Goal: Use online tool/utility: Utilize a website feature to perform a specific function

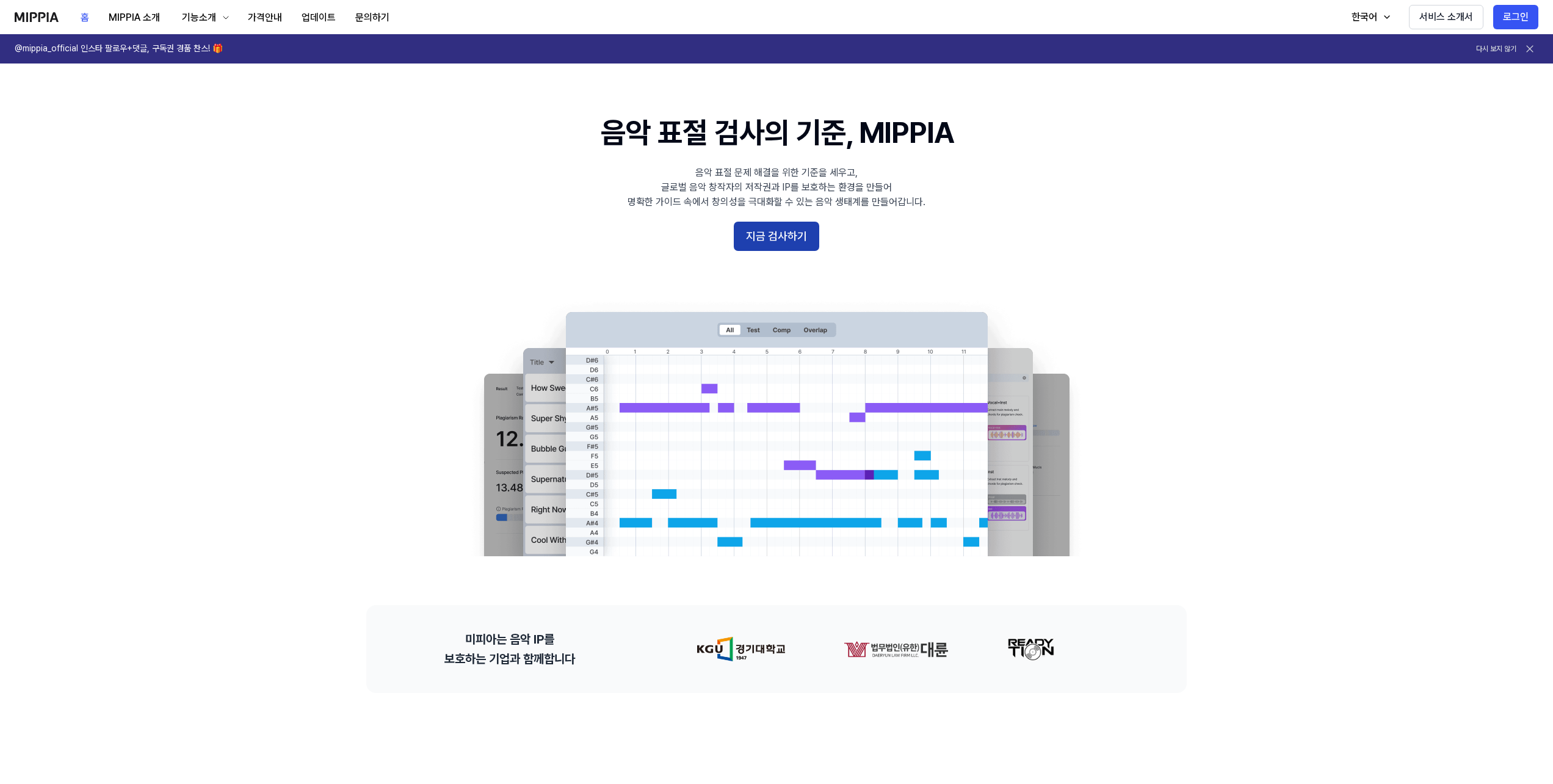
click at [786, 225] on button "지금 검사하기" at bounding box center [776, 236] width 85 height 29
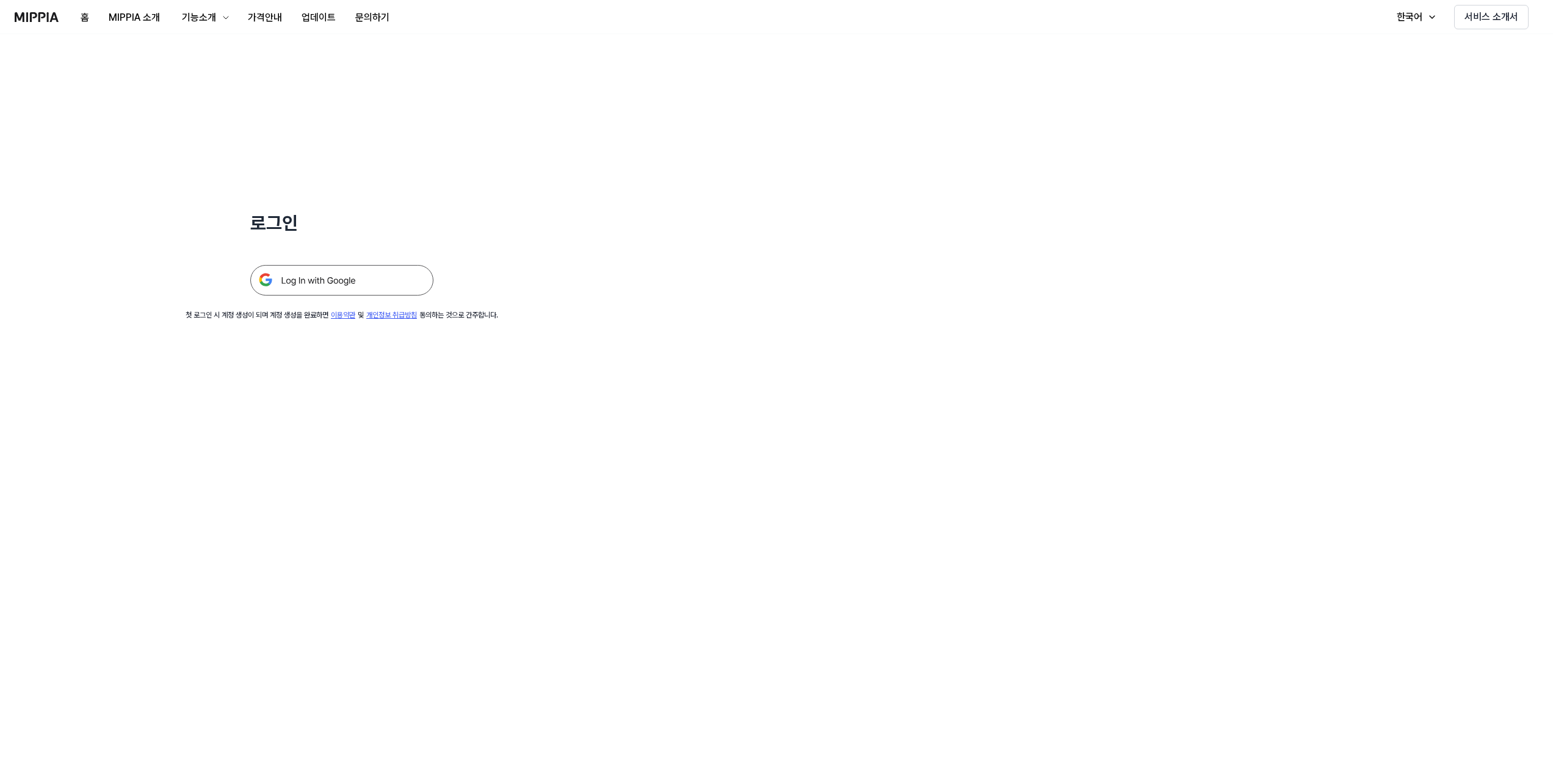
click at [444, 224] on div "로그인 첫 로그인 시 계정 생성이 되며 계정 생성을 완료하면 이용약관 및 개인정보 취급방침 동의하는 것으로 간주합니다." at bounding box center [341, 177] width 684 height 287
click at [373, 274] on img at bounding box center [341, 280] width 183 height 31
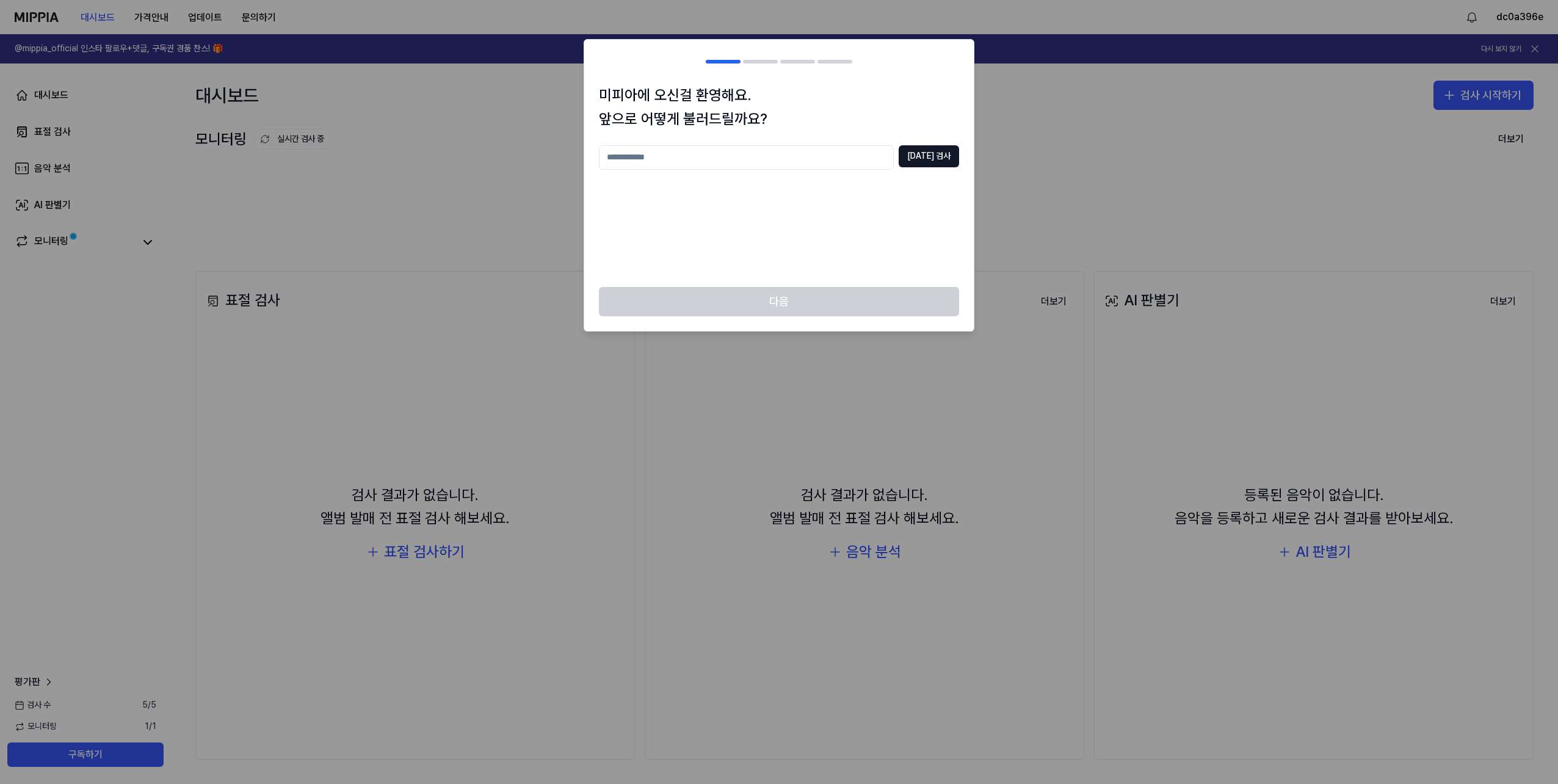
click at [694, 153] on input "text" at bounding box center [746, 157] width 295 height 24
type input "*"
drag, startPoint x: 694, startPoint y: 153, endPoint x: 605, endPoint y: 153, distance: 89.0
click at [605, 153] on input "**" at bounding box center [746, 157] width 295 height 24
type input "*"
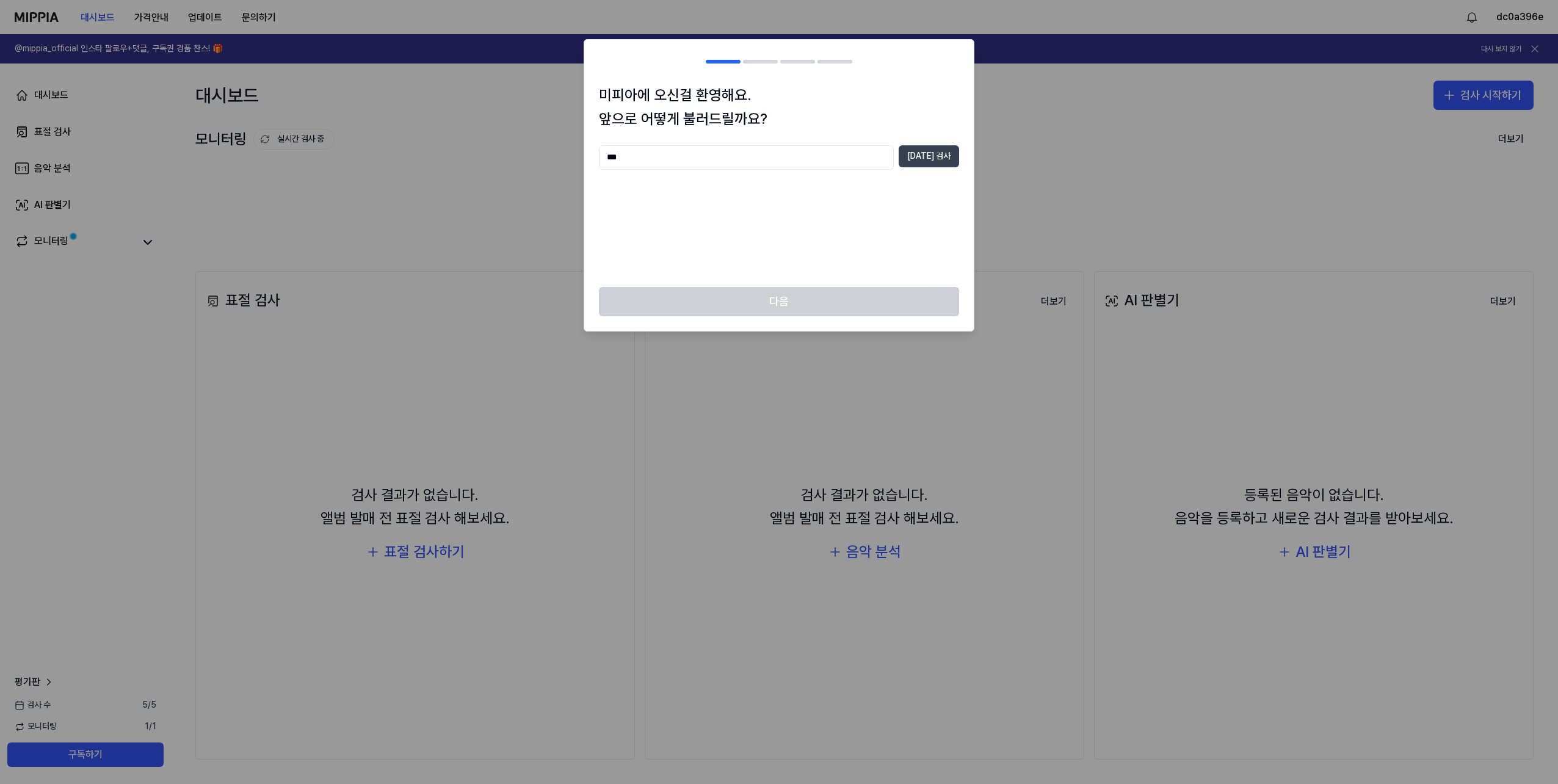
type input "***"
click at [940, 151] on button "중복 검사" at bounding box center [928, 155] width 60 height 22
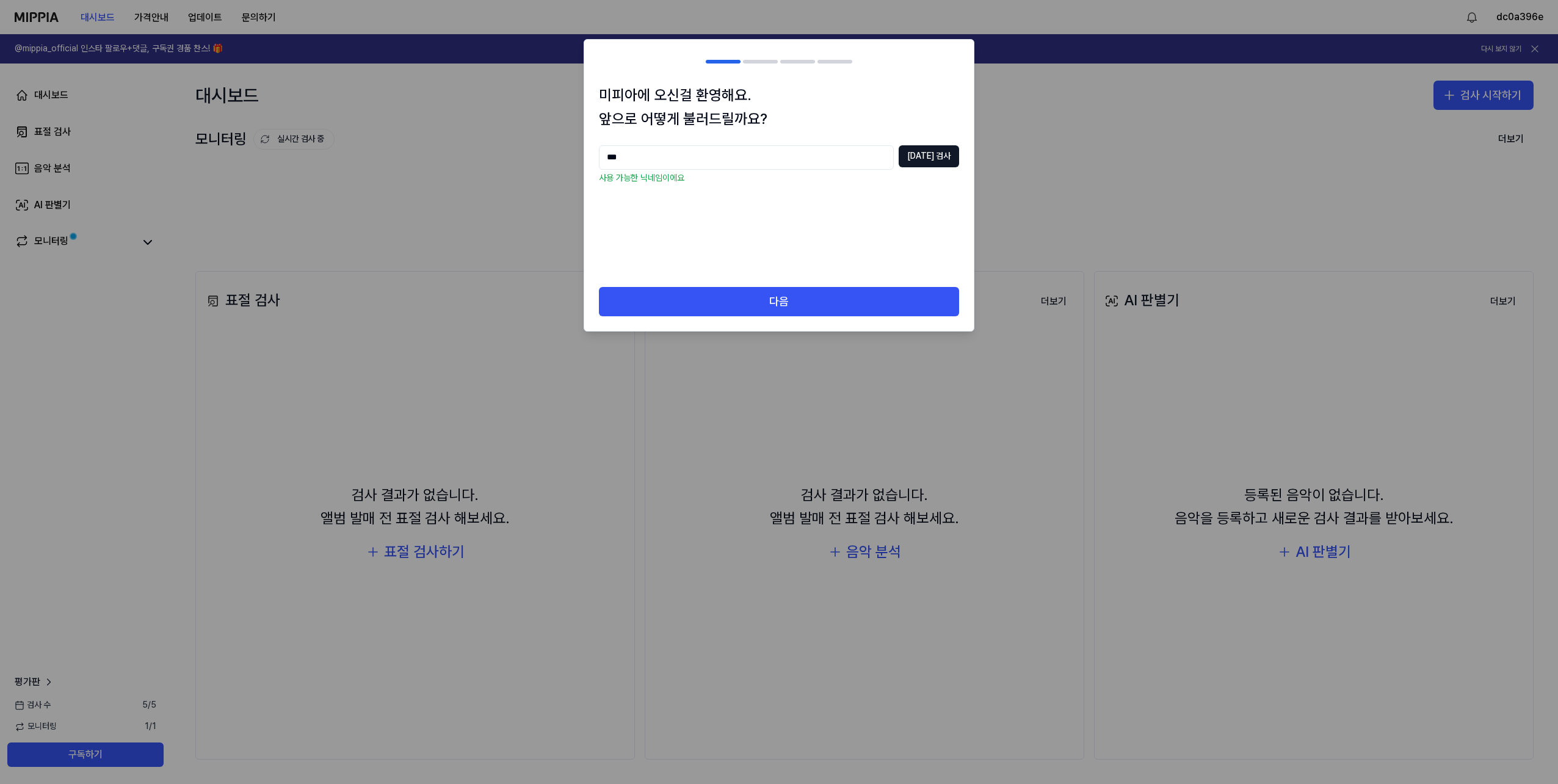
click at [757, 319] on div "다음" at bounding box center [779, 308] width 390 height 44
click at [767, 294] on button "다음" at bounding box center [779, 301] width 360 height 29
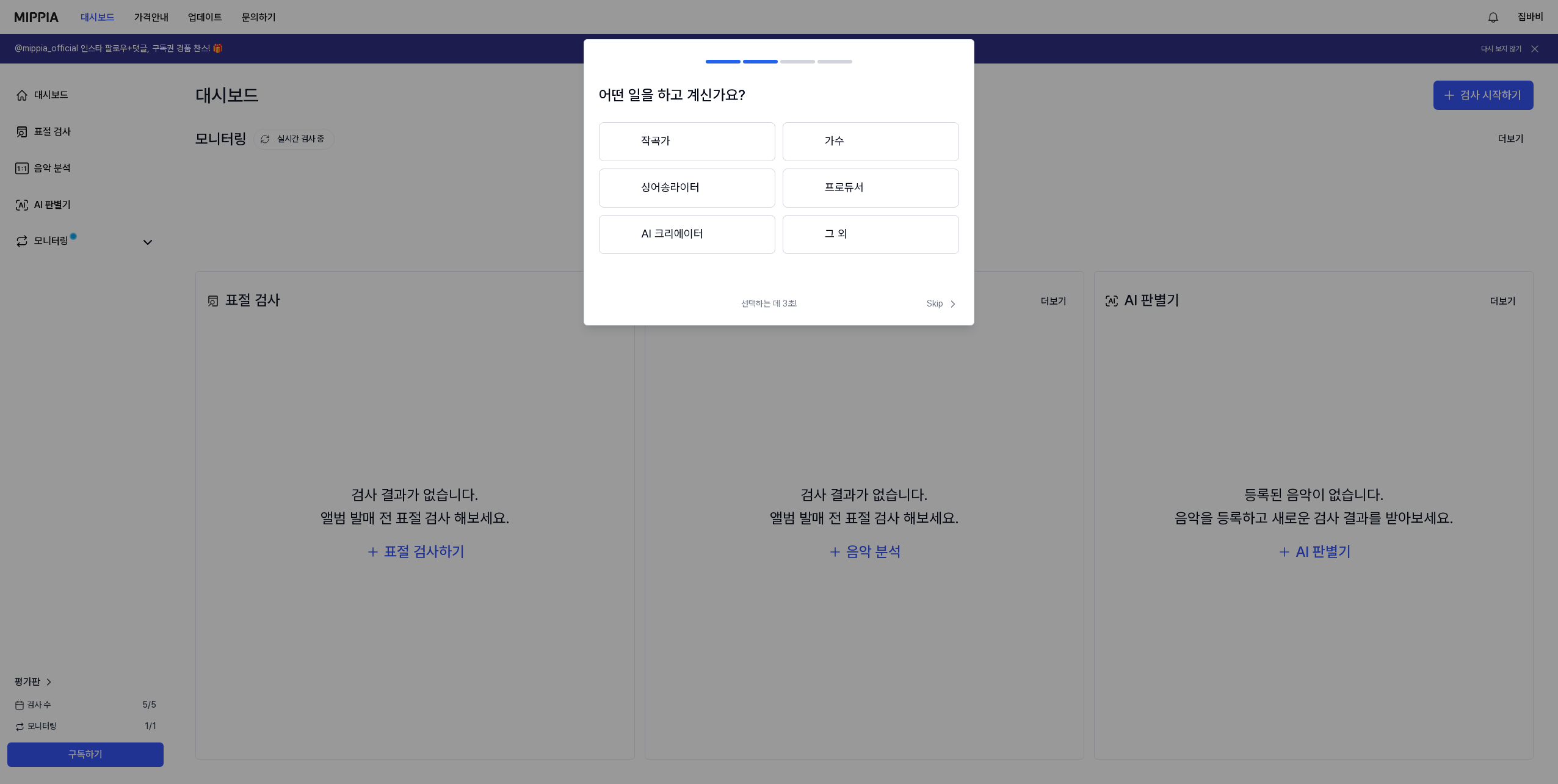
click at [852, 233] on button "그 외" at bounding box center [870, 234] width 176 height 39
click at [730, 203] on button "3년 이하" at bounding box center [687, 188] width 176 height 40
click at [819, 146] on button "BGM" at bounding box center [872, 142] width 176 height 39
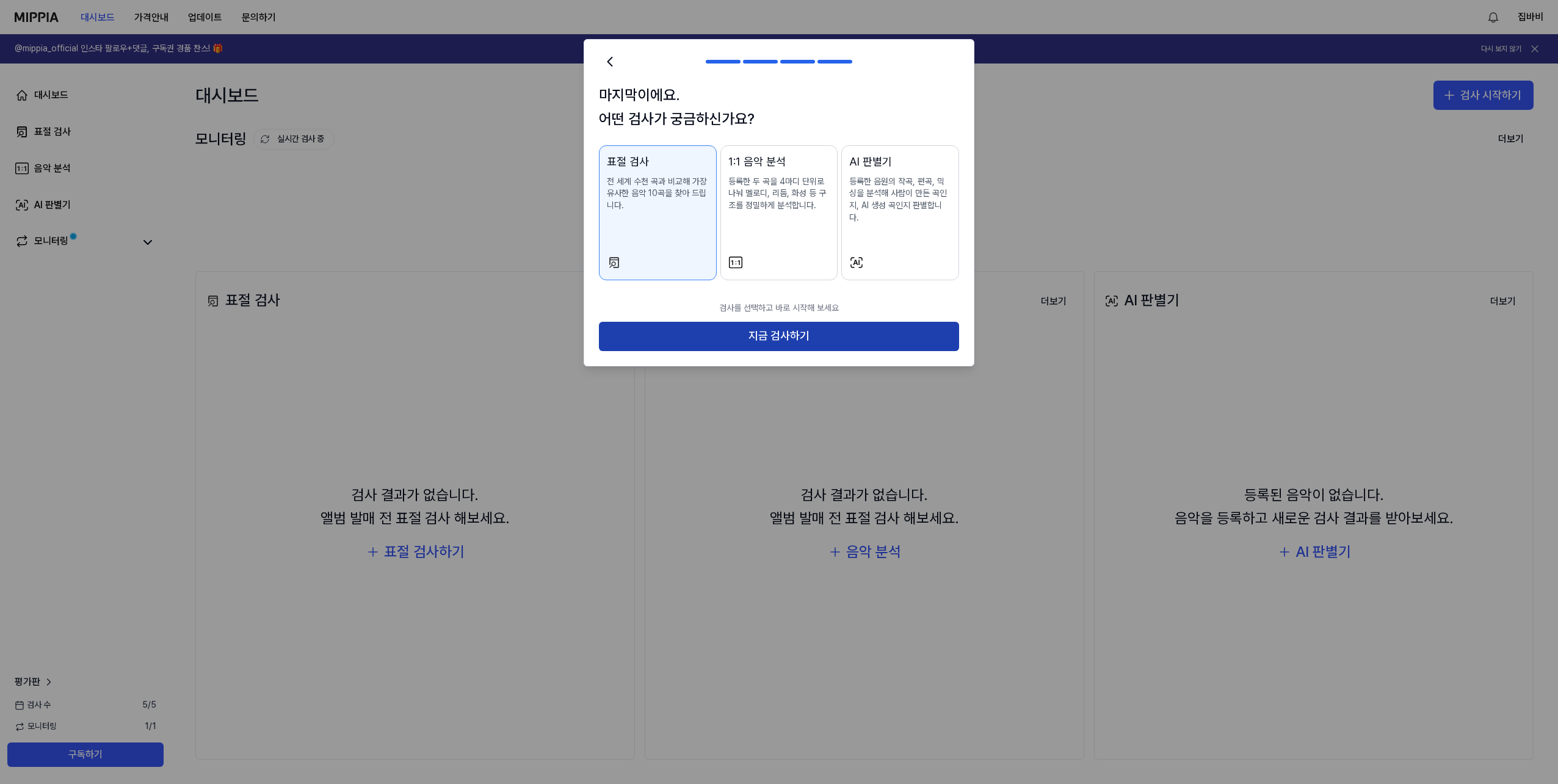
click at [784, 324] on button "지금 검사하기" at bounding box center [779, 336] width 360 height 29
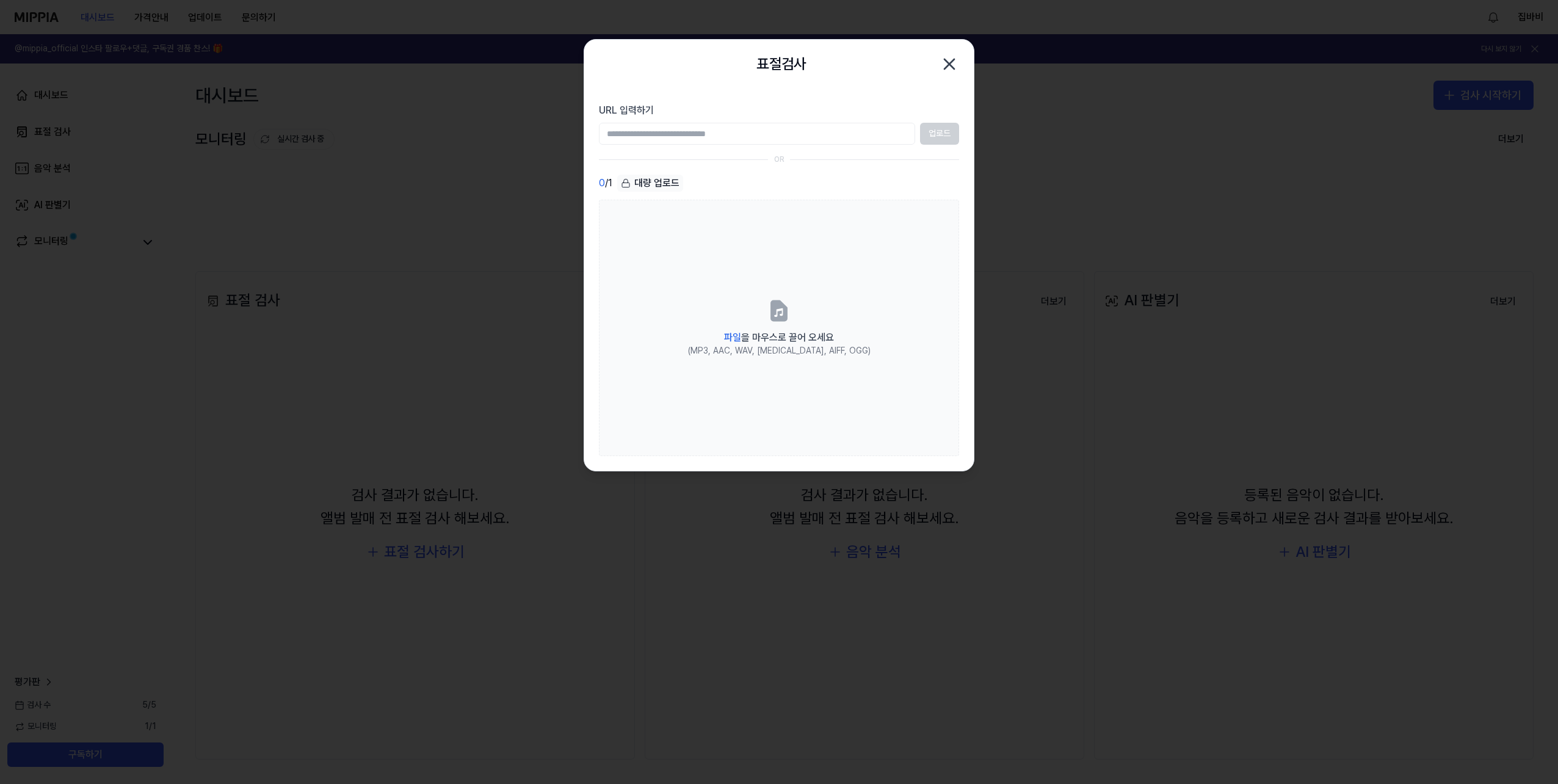
click at [685, 142] on input "URL 입력하기" at bounding box center [757, 133] width 316 height 22
click at [776, 134] on input "URL 입력하기" at bounding box center [757, 133] width 316 height 22
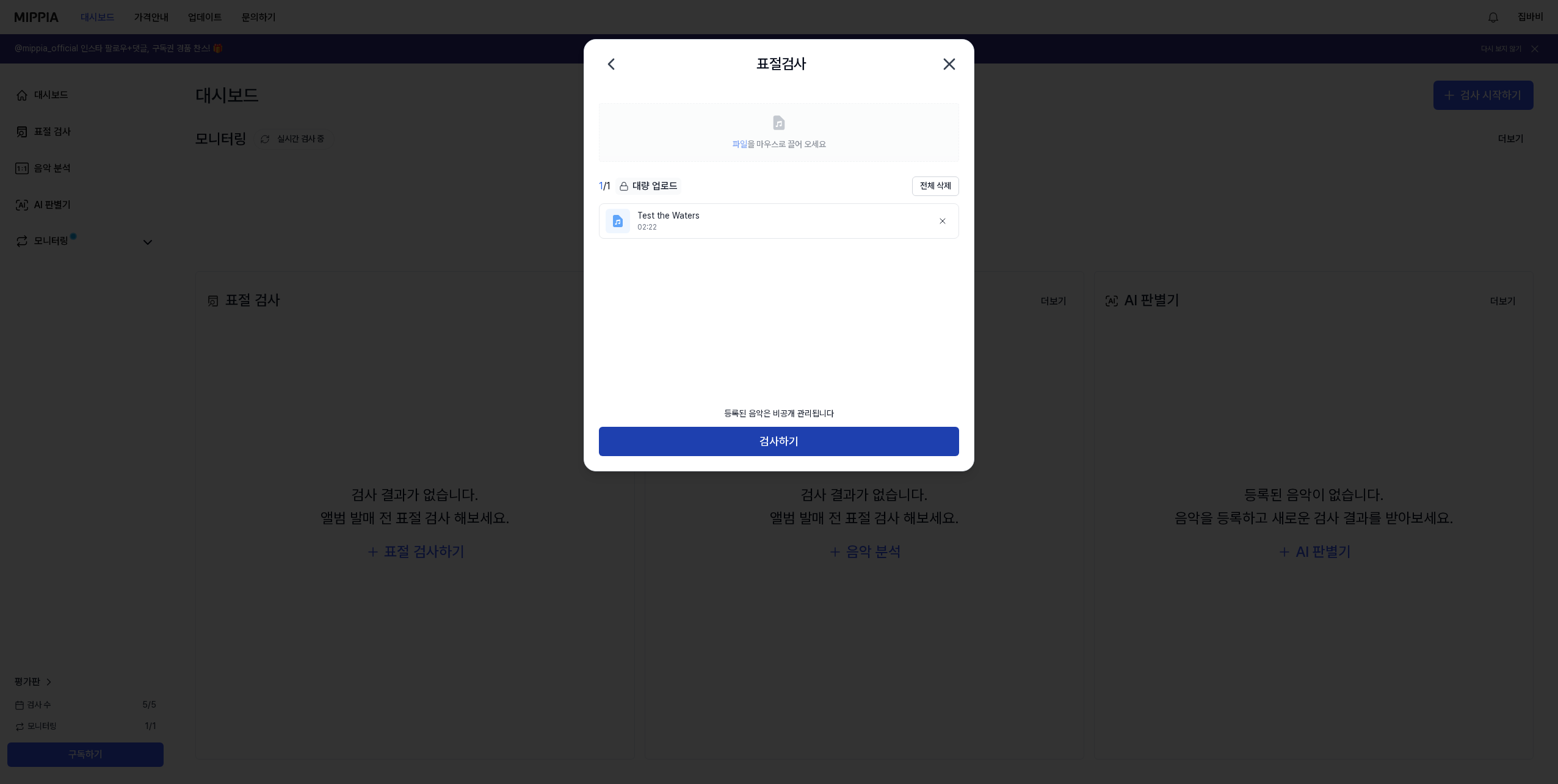
click at [796, 438] on button "검사하기" at bounding box center [779, 441] width 360 height 29
